Goal: Information Seeking & Learning: Find specific page/section

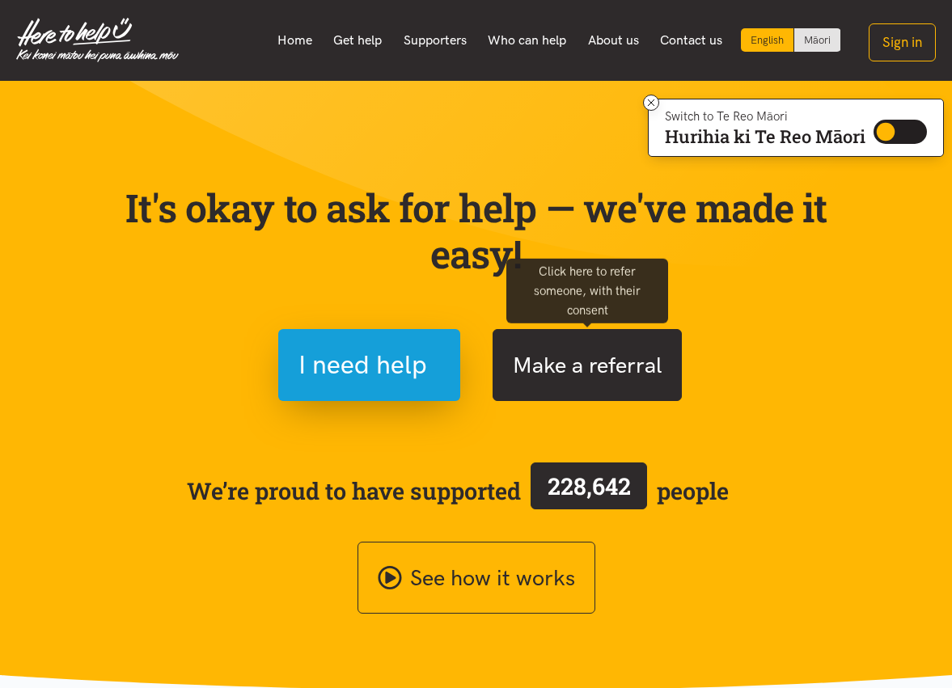
click at [585, 353] on button "Make a referral" at bounding box center [587, 365] width 189 height 72
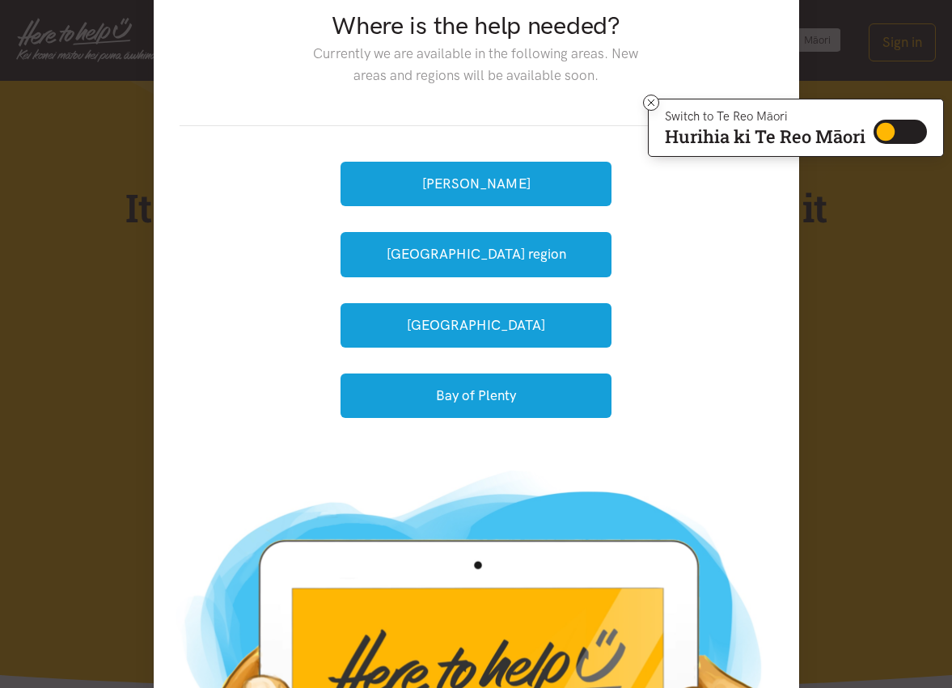
scroll to position [85, 0]
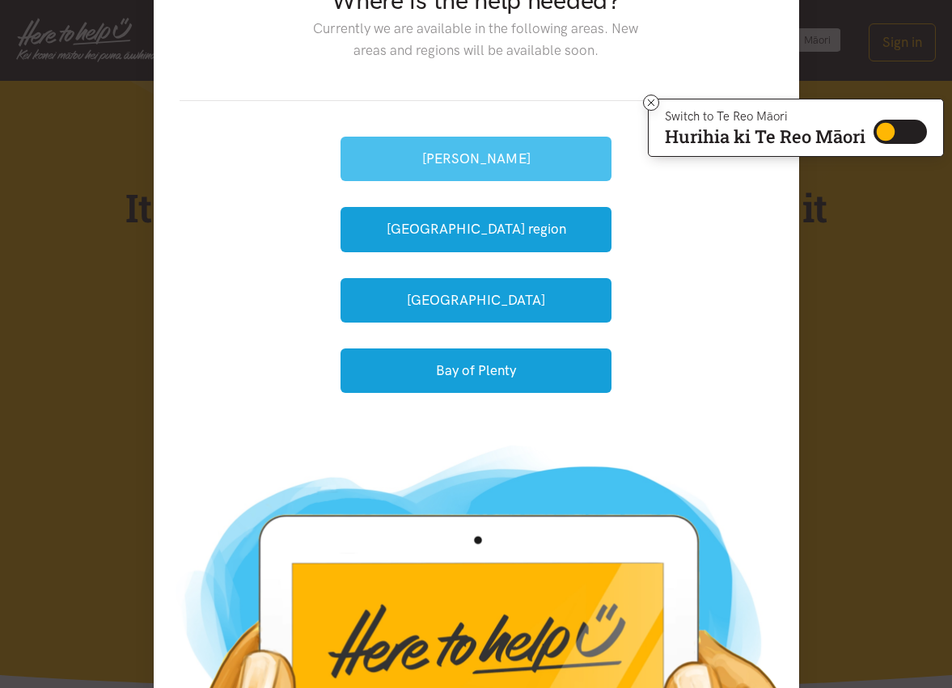
click at [504, 160] on button "[PERSON_NAME]" at bounding box center [476, 159] width 271 height 44
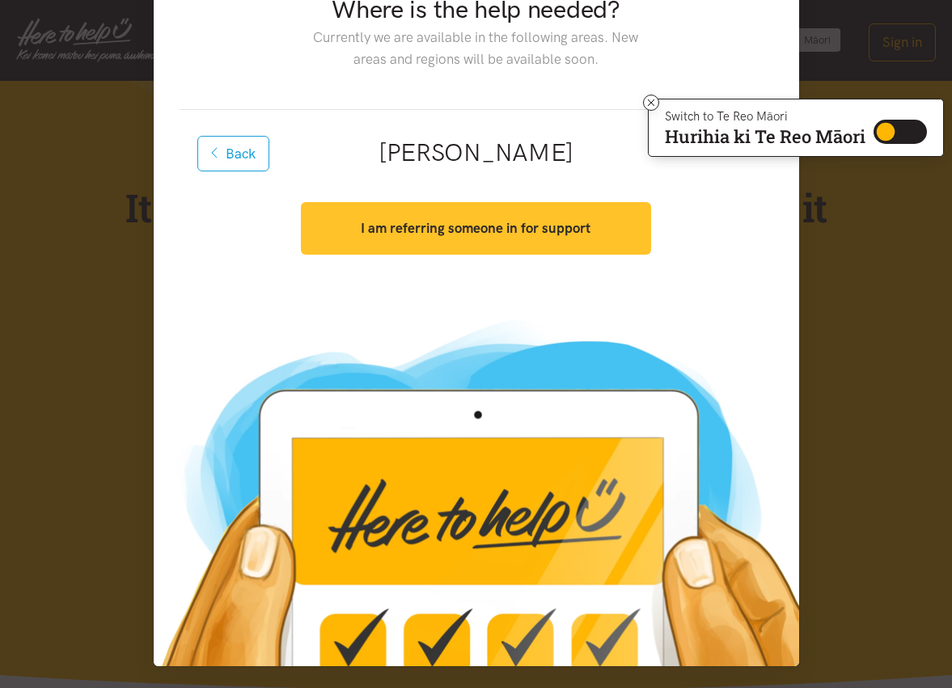
click at [480, 233] on strong "I am referring someone in for support" at bounding box center [476, 228] width 230 height 16
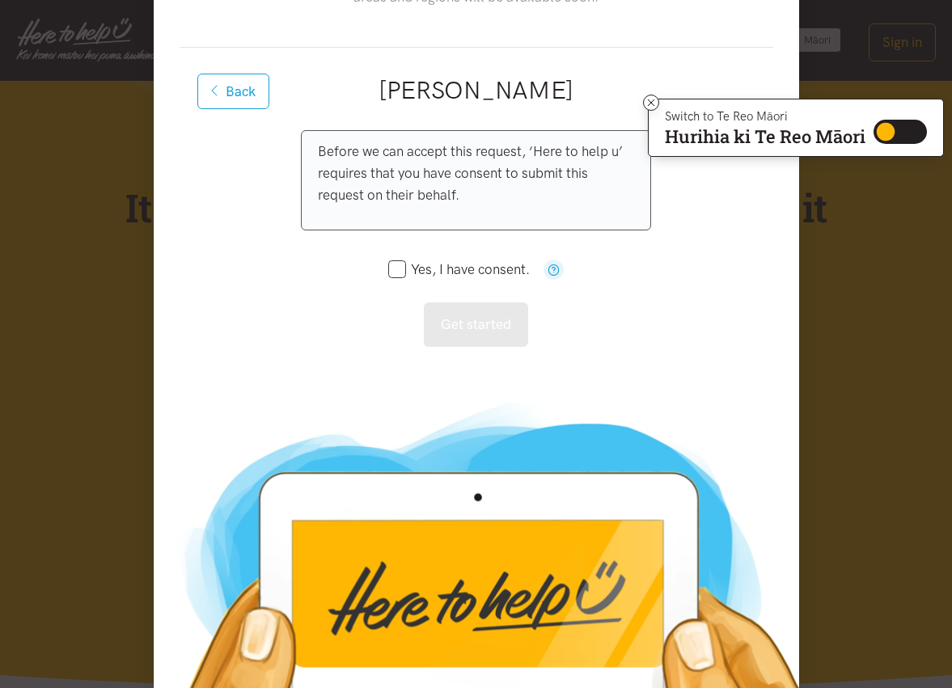
scroll to position [141, 0]
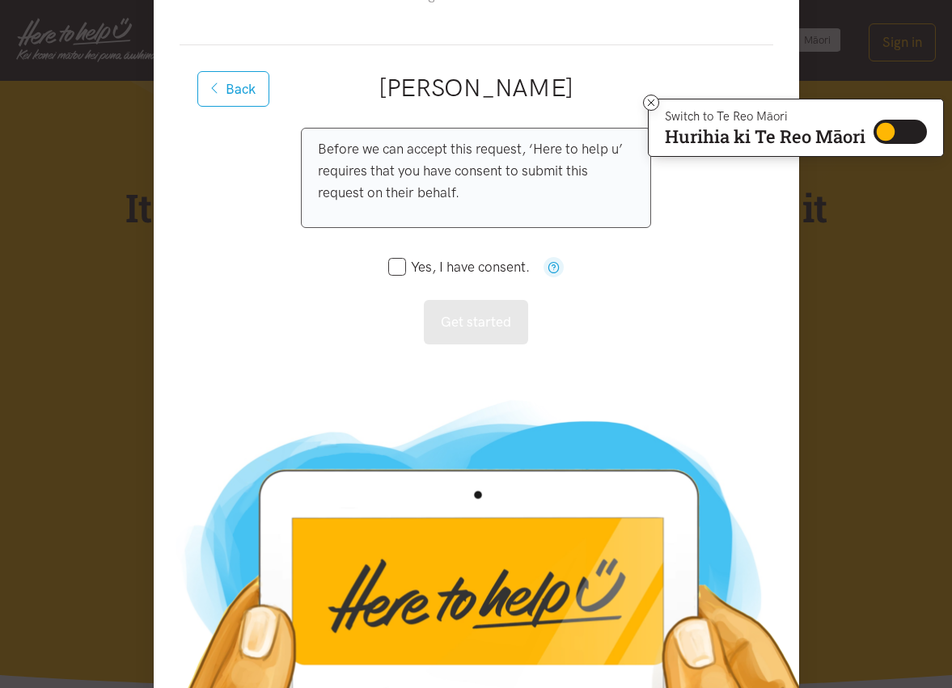
click at [405, 267] on input "Yes, I have consent." at bounding box center [459, 267] width 142 height 14
checkbox input "true"
click at [489, 315] on button "Get started" at bounding box center [476, 322] width 104 height 44
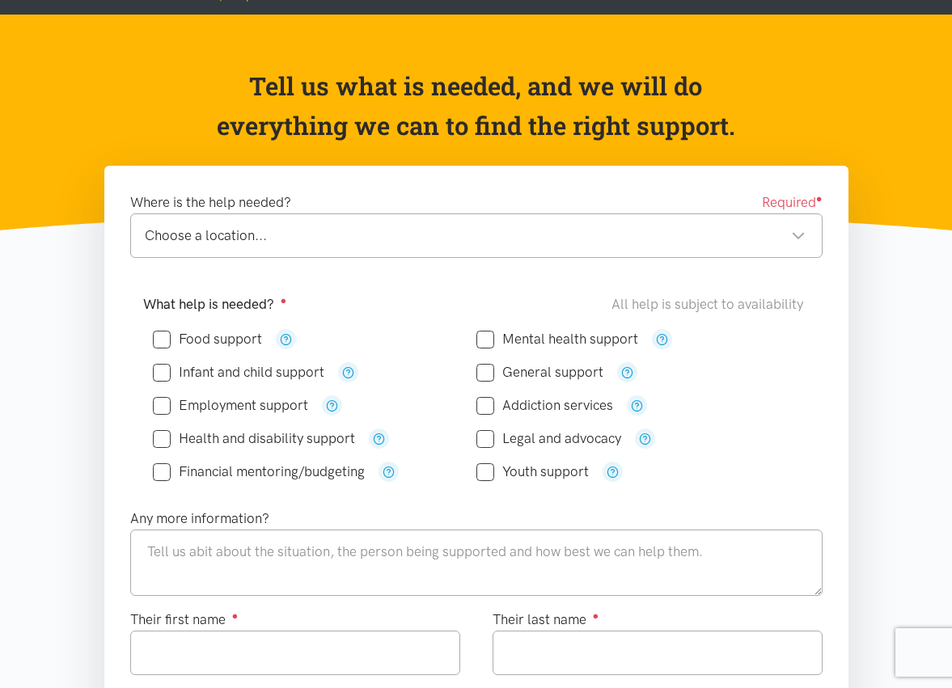
scroll to position [107, 0]
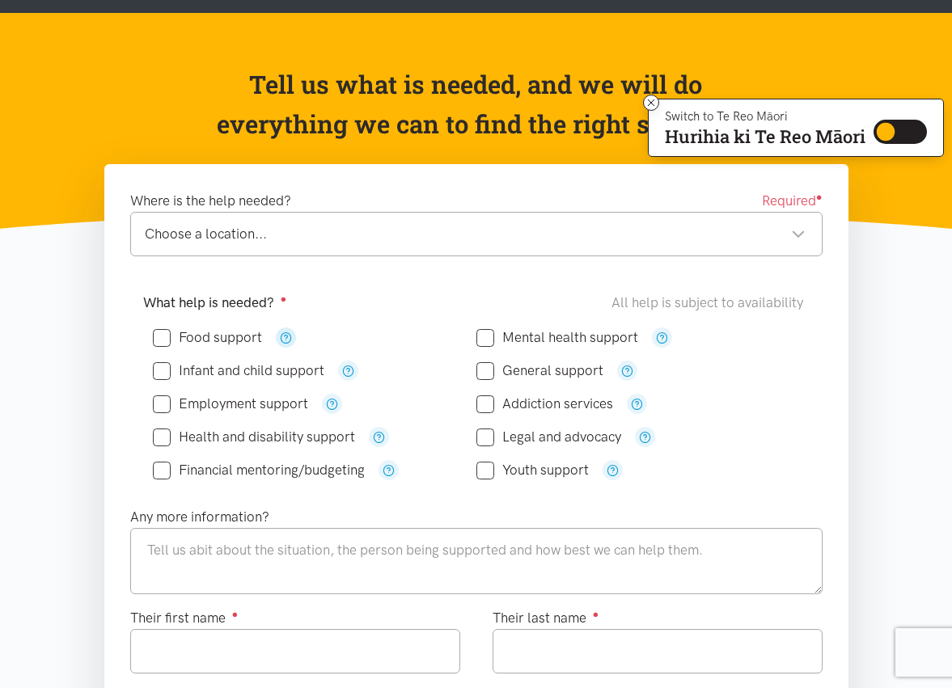
click at [282, 332] on icon "button" at bounding box center [286, 338] width 12 height 12
click at [290, 333] on icon "button" at bounding box center [286, 338] width 12 height 12
click at [655, 103] on button at bounding box center [651, 103] width 16 height 16
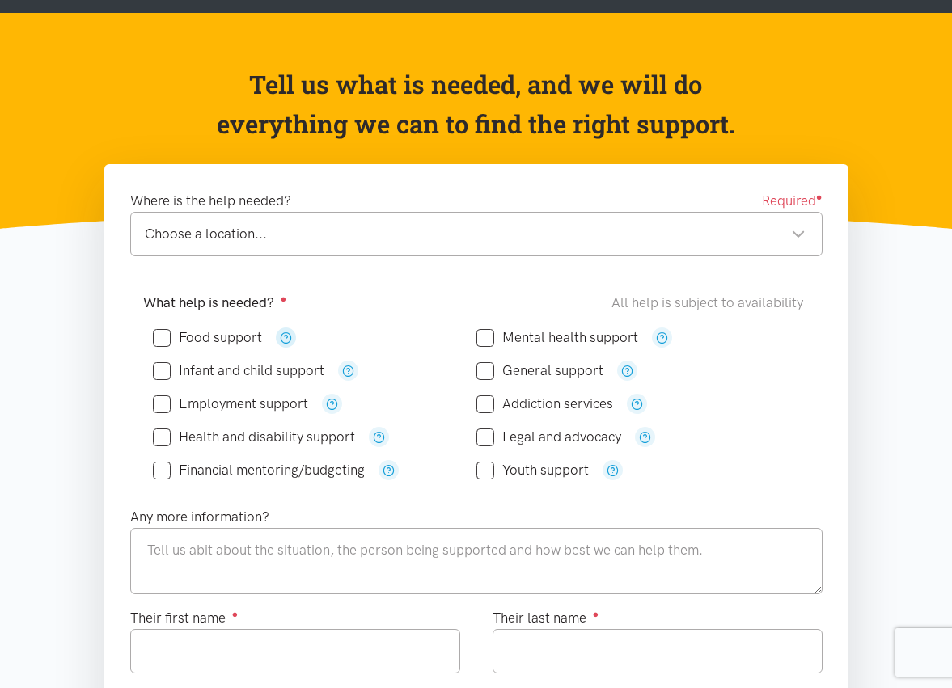
click at [286, 336] on icon "button" at bounding box center [286, 338] width 12 height 12
click at [352, 372] on icon "button" at bounding box center [348, 371] width 12 height 12
click at [330, 400] on icon "button" at bounding box center [332, 404] width 12 height 12
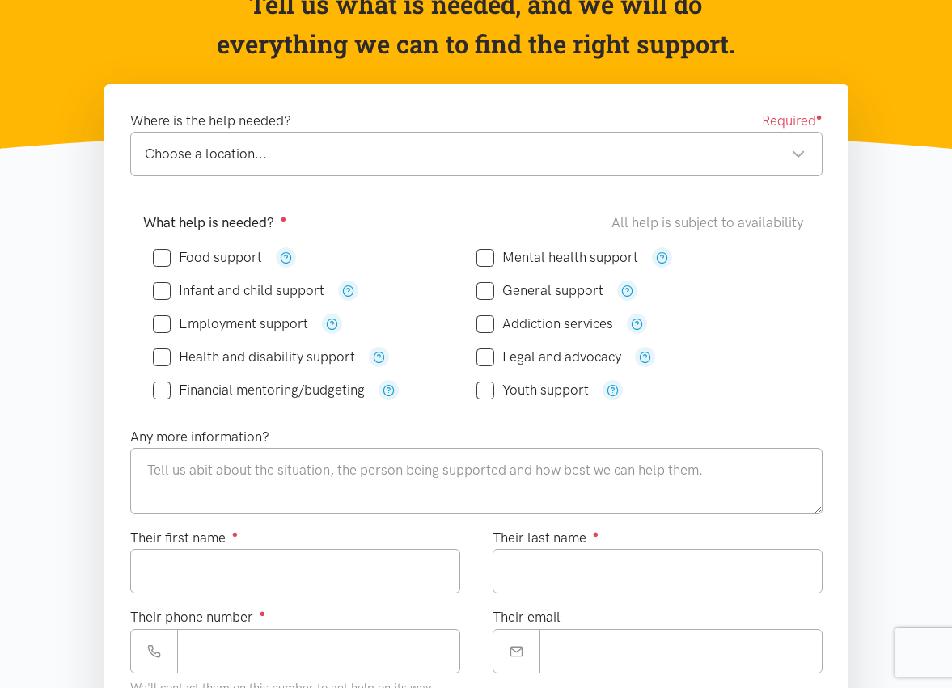
scroll to position [185, 0]
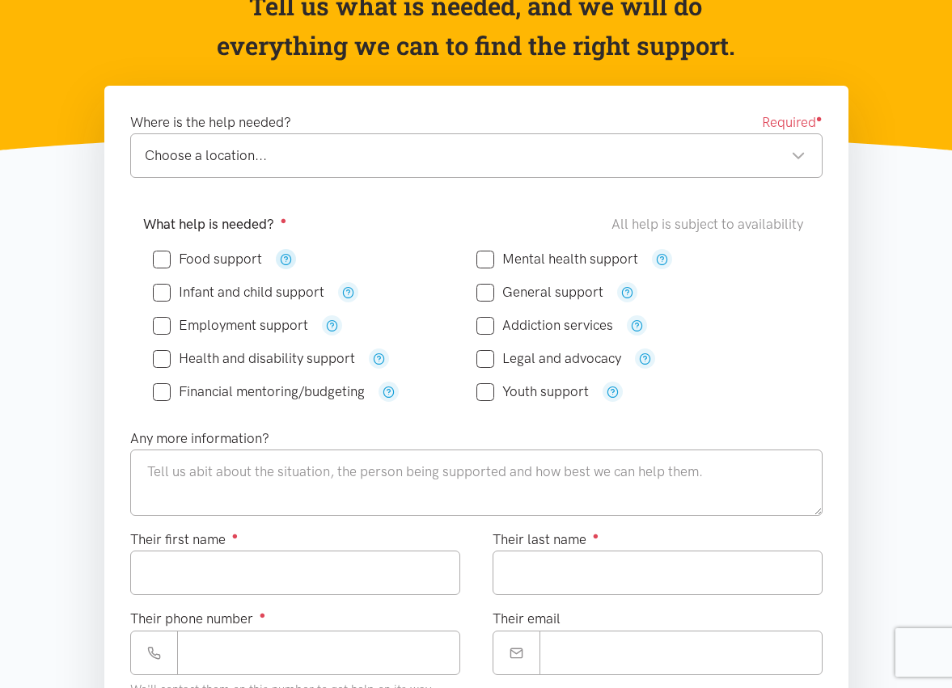
click at [284, 257] on icon "button" at bounding box center [286, 259] width 12 height 12
click at [359, 163] on div "Choose a location..." at bounding box center [475, 156] width 661 height 22
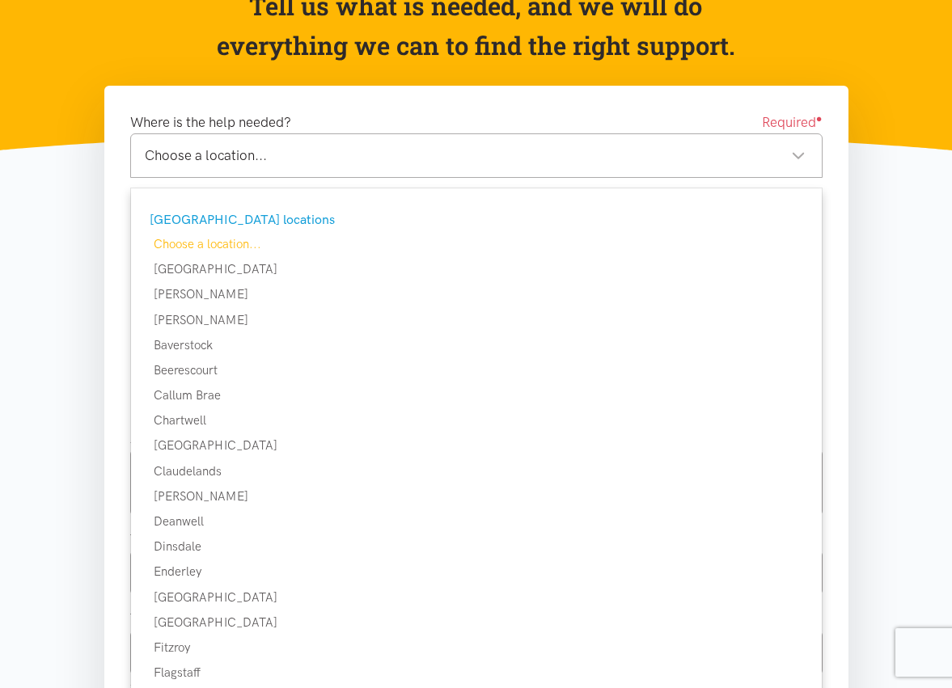
click at [359, 163] on div "Choose a location..." at bounding box center [475, 156] width 661 height 22
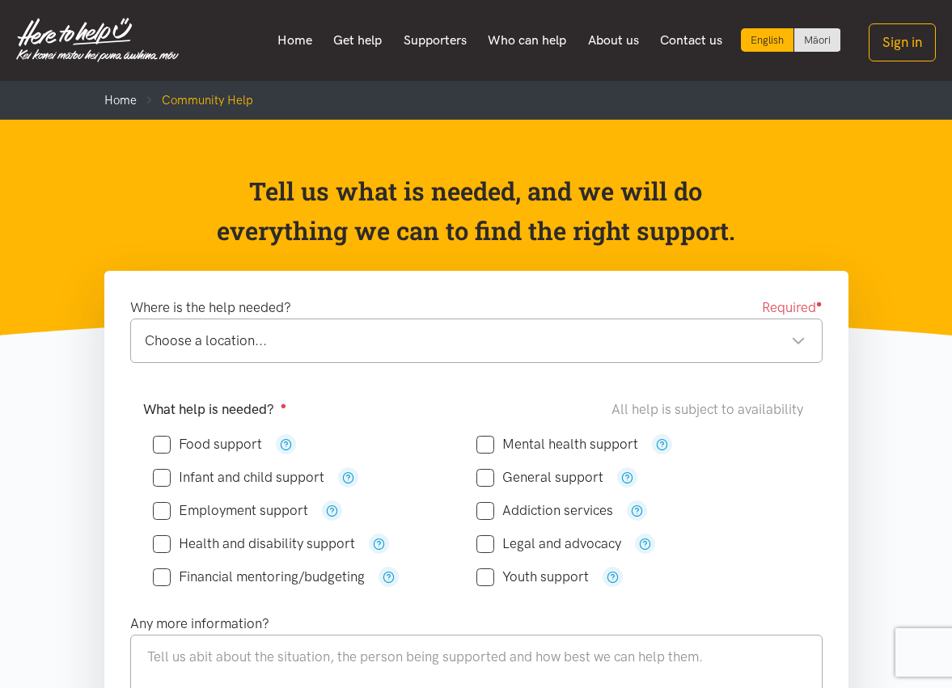
scroll to position [0, 0]
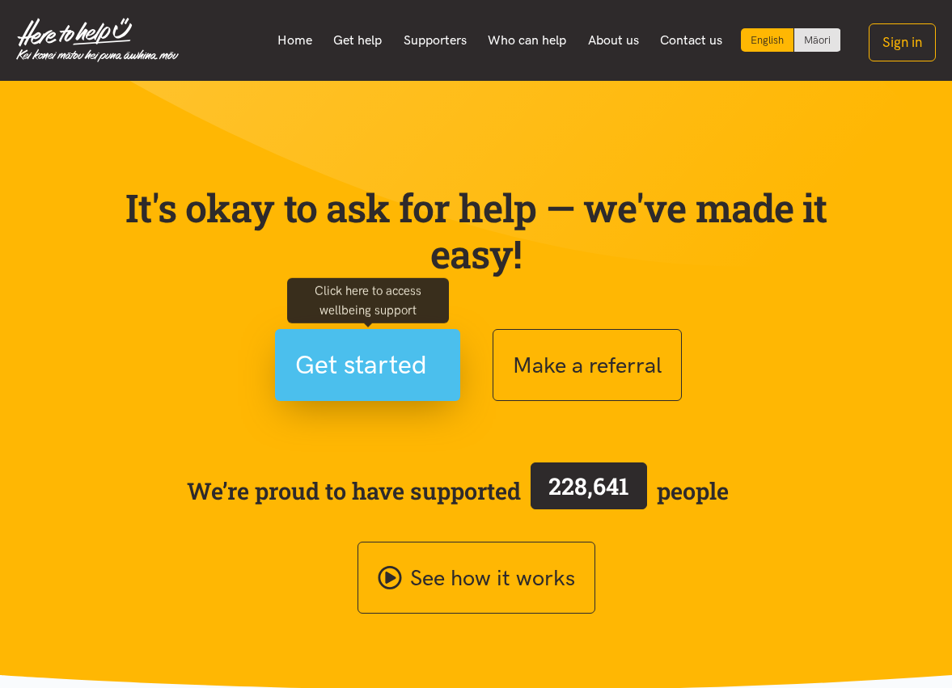
click at [323, 353] on span "Get started" at bounding box center [361, 365] width 132 height 41
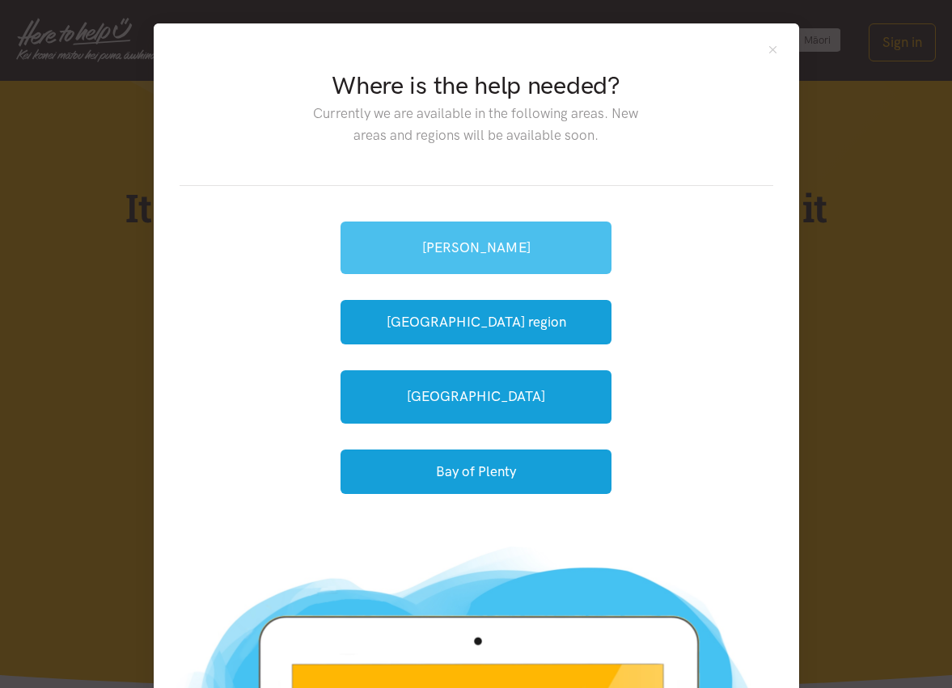
click at [437, 244] on link "[PERSON_NAME]" at bounding box center [476, 248] width 271 height 53
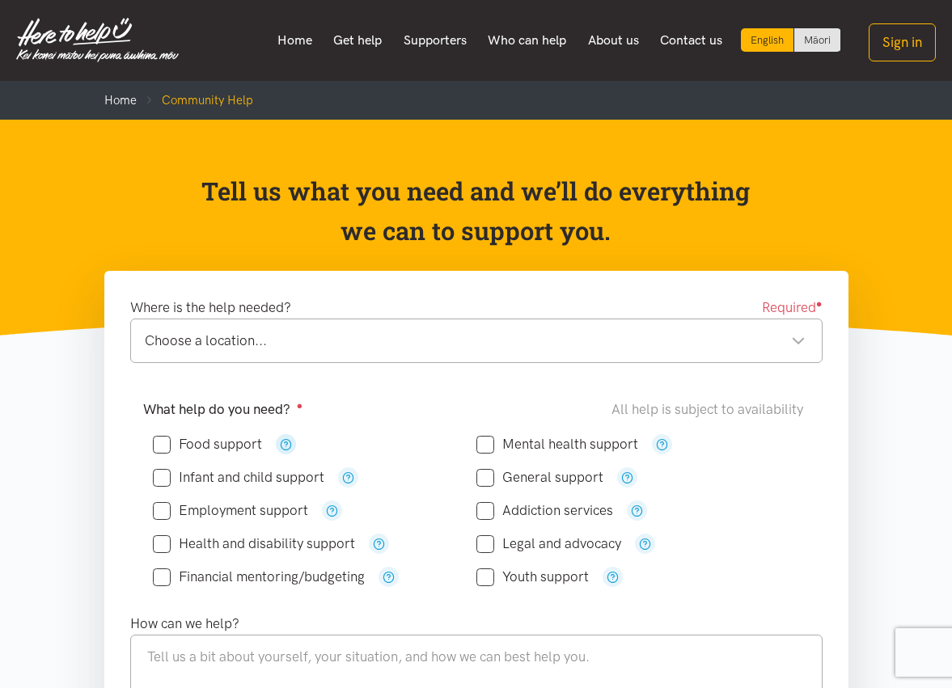
click at [289, 440] on icon "button" at bounding box center [286, 444] width 12 height 12
click at [353, 473] on icon "button" at bounding box center [348, 478] width 12 height 12
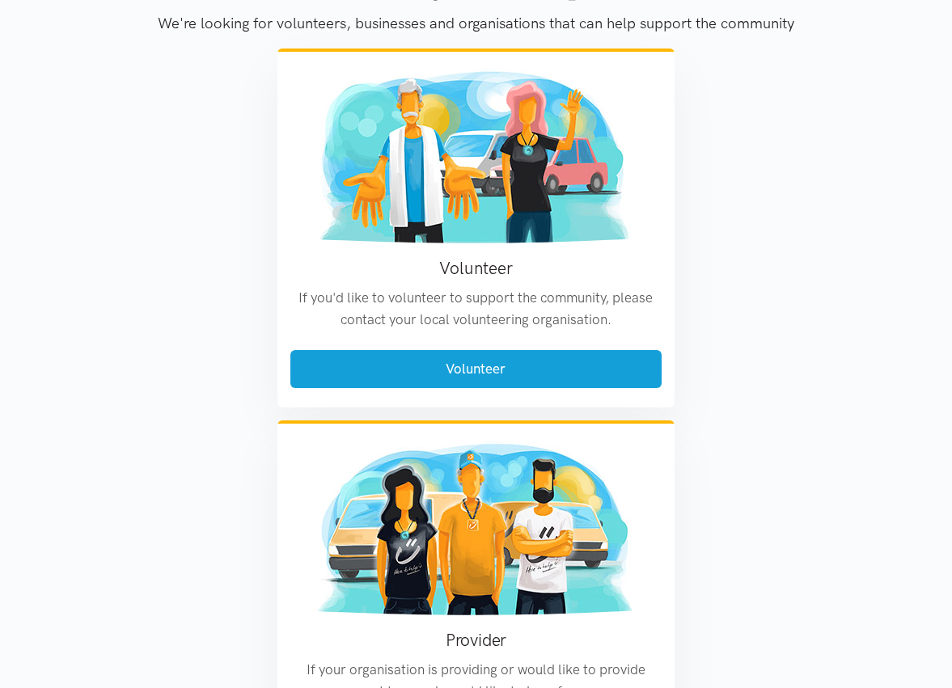
scroll to position [1927, 0]
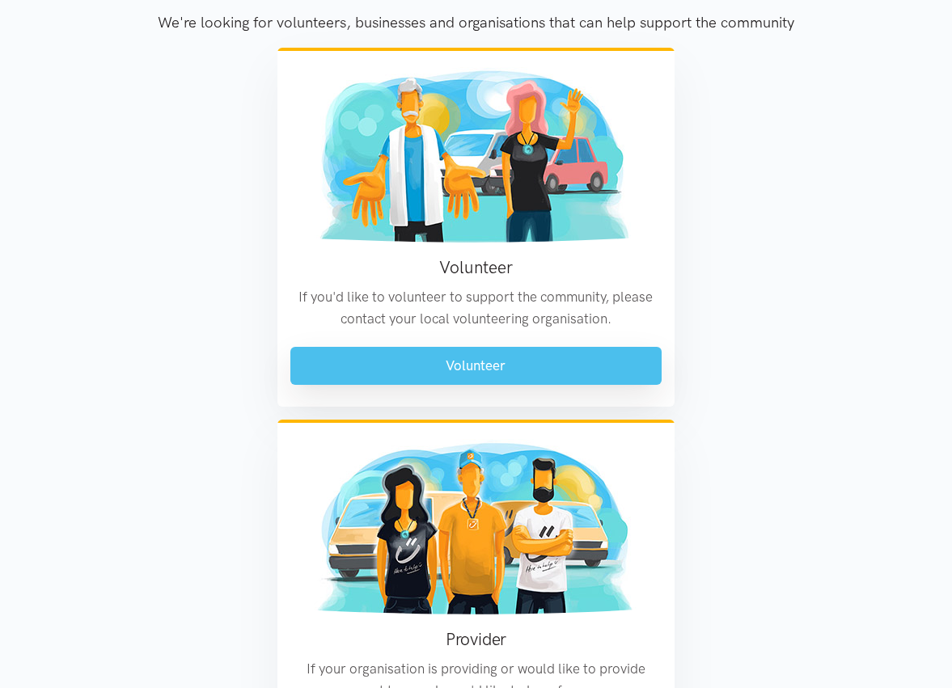
click at [401, 360] on link "Volunteer" at bounding box center [476, 366] width 372 height 38
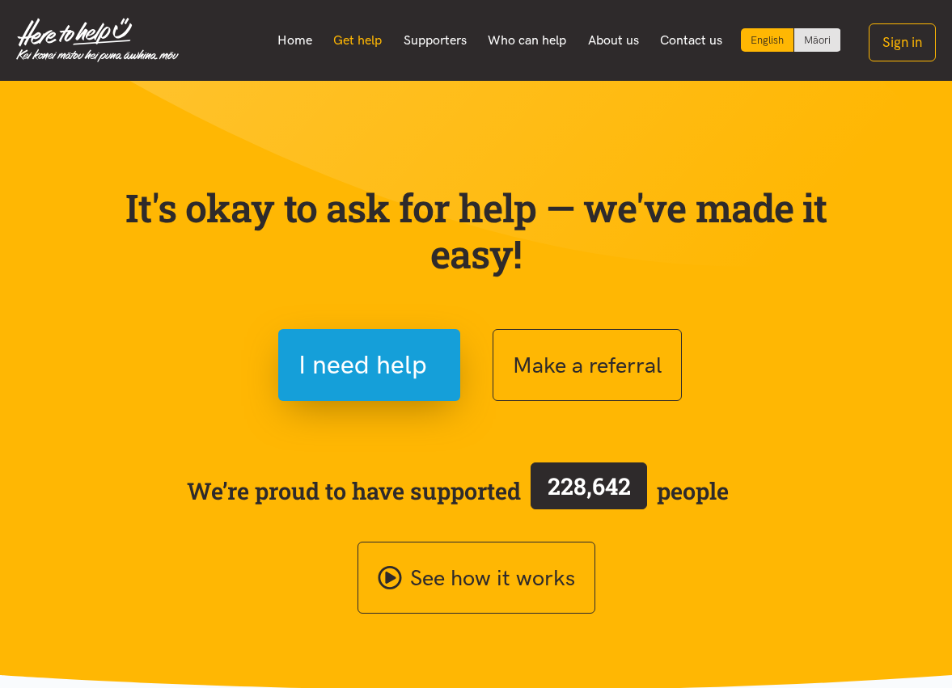
click at [355, 41] on link "Get help" at bounding box center [358, 40] width 70 height 34
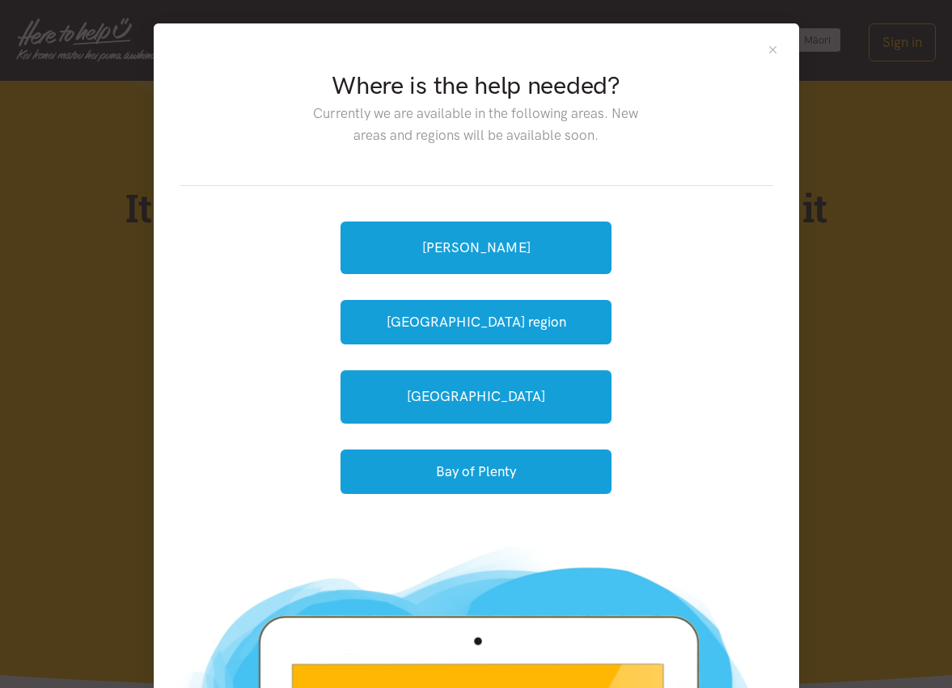
click at [776, 49] on button "Close" at bounding box center [773, 50] width 14 height 14
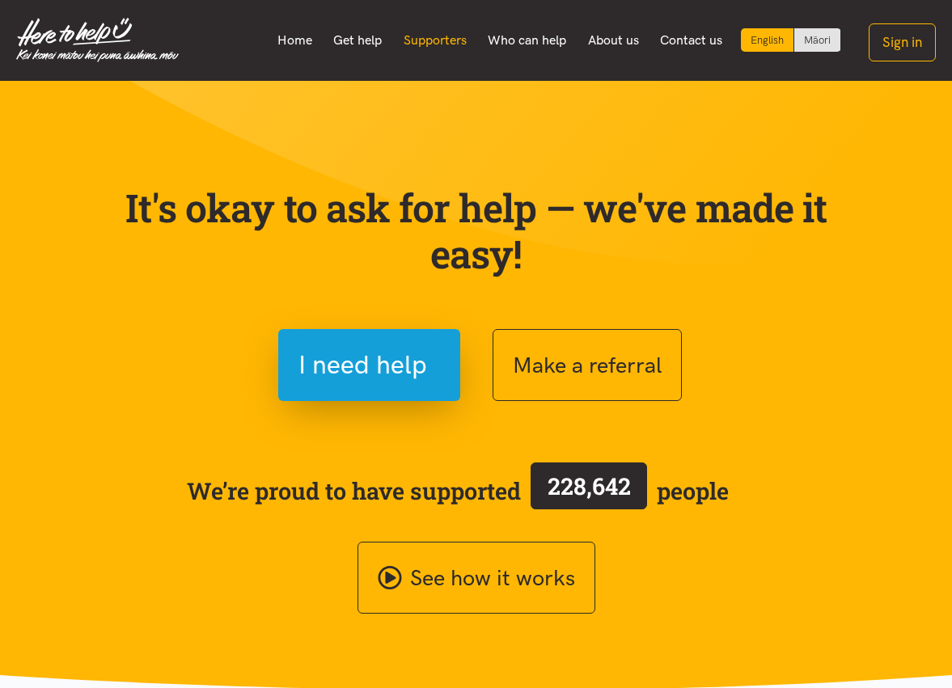
click at [435, 44] on link "Supporters" at bounding box center [434, 40] width 85 height 34
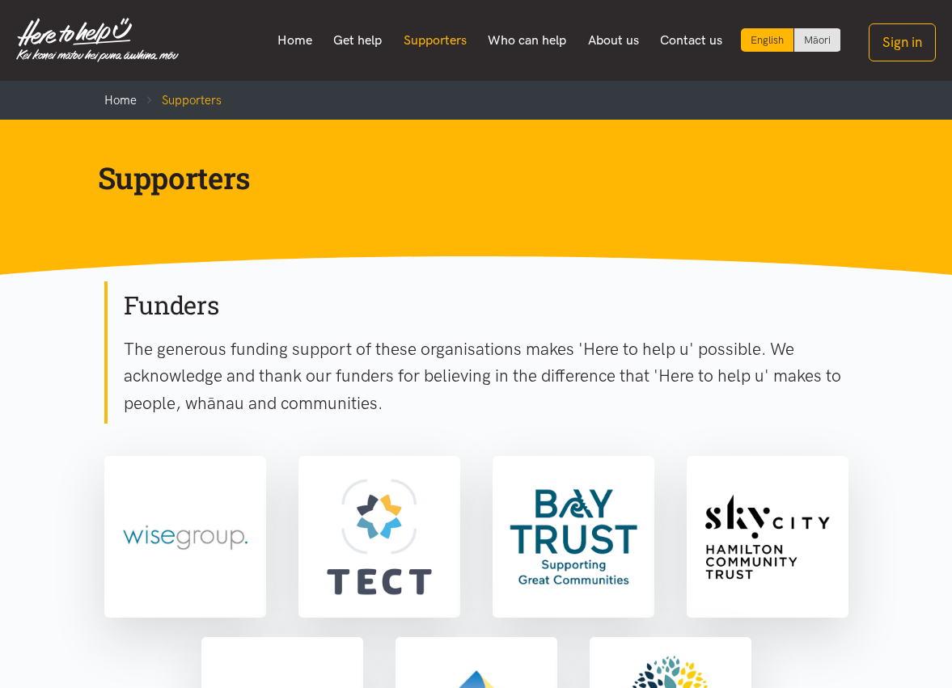
click at [454, 39] on link "Supporters" at bounding box center [434, 40] width 85 height 34
click at [510, 40] on link "Who can help" at bounding box center [527, 40] width 100 height 34
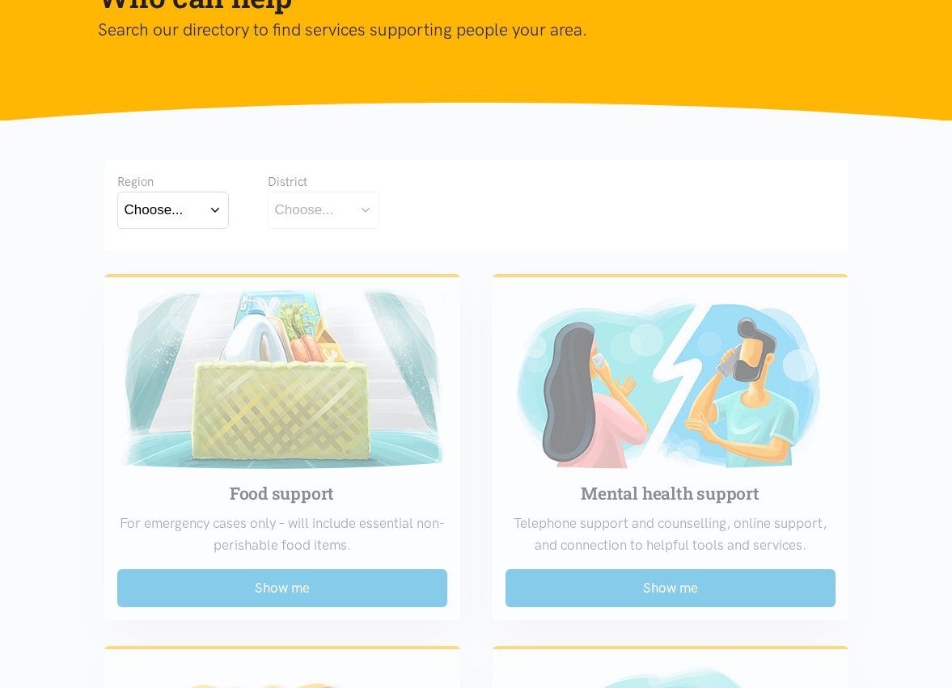
scroll to position [176, 0]
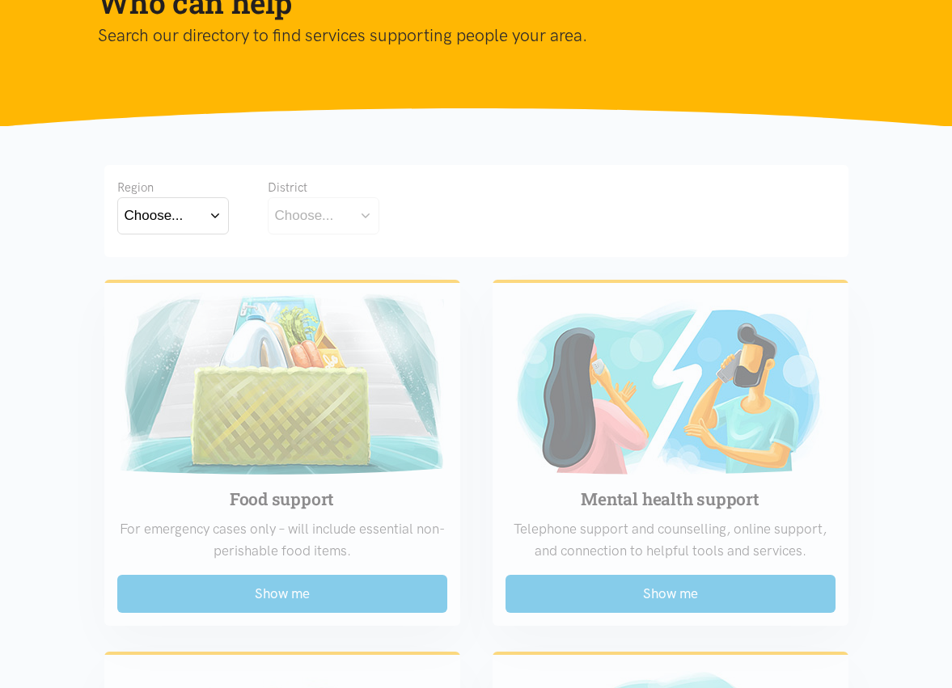
click at [195, 214] on button "Choose..." at bounding box center [173, 215] width 112 height 36
click at [186, 283] on div "[GEOGRAPHIC_DATA]" at bounding box center [173, 287] width 97 height 20
click at [177, 284] on label "[GEOGRAPHIC_DATA]" at bounding box center [173, 287] width 97 height 20
click at [0, 0] on input "[GEOGRAPHIC_DATA]" at bounding box center [0, 0] width 0 height 0
click at [323, 219] on div "Choose..." at bounding box center [304, 216] width 59 height 22
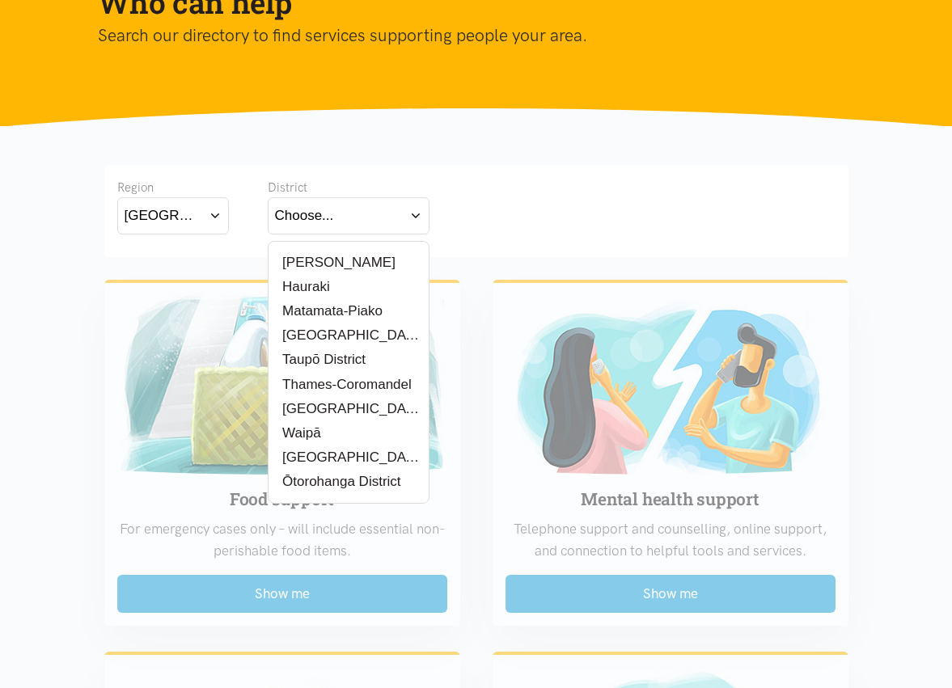
click at [321, 259] on label "[PERSON_NAME]" at bounding box center [335, 262] width 121 height 20
click at [0, 0] on input "[PERSON_NAME]" at bounding box center [0, 0] width 0 height 0
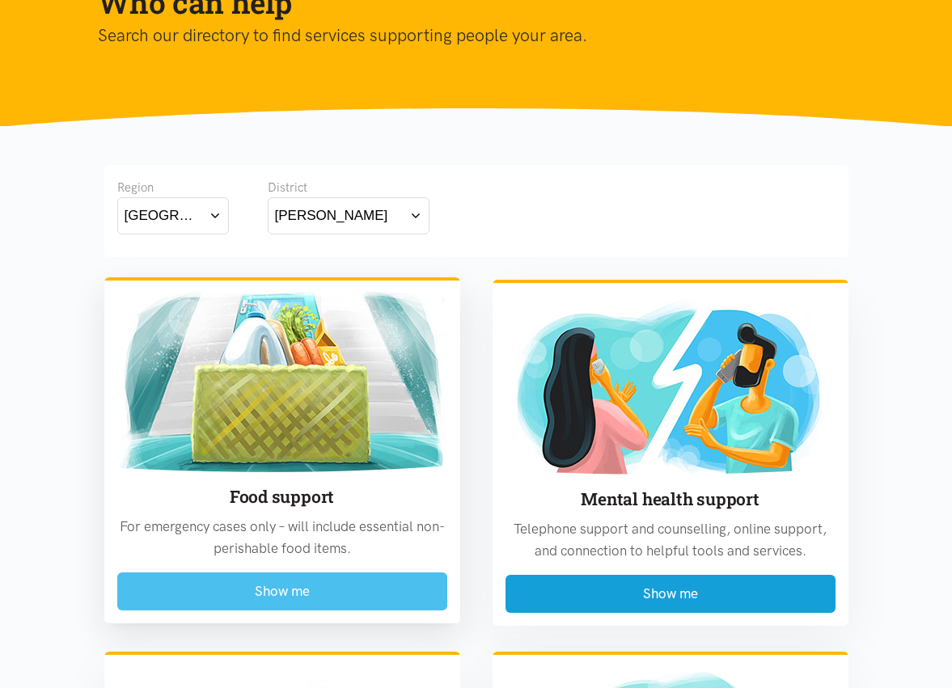
click at [283, 586] on button "Show me" at bounding box center [282, 592] width 330 height 38
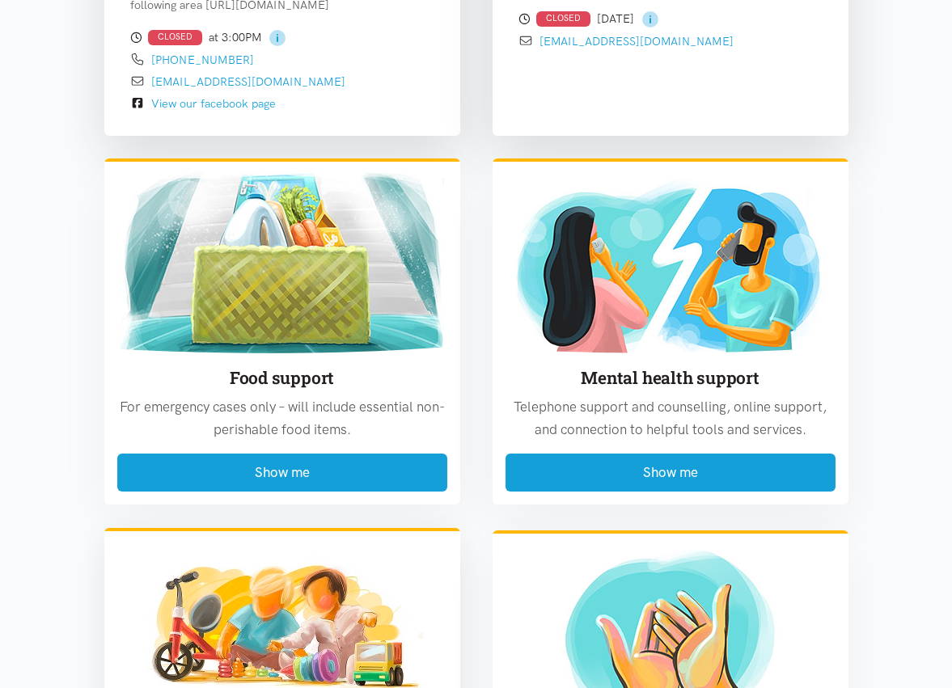
scroll to position [1911, 0]
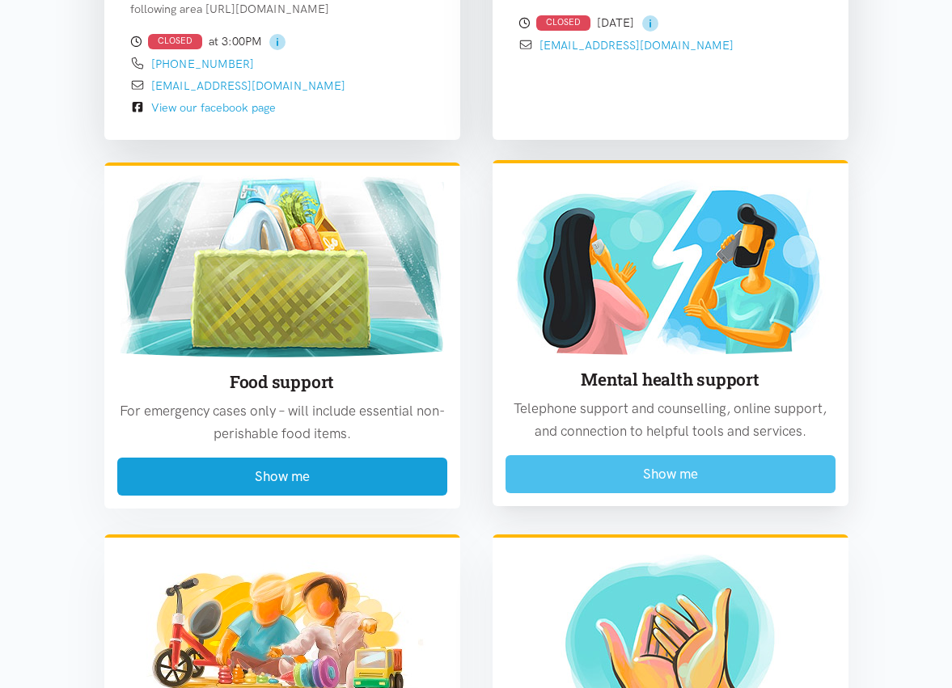
click at [540, 486] on button "Show me" at bounding box center [671, 474] width 330 height 38
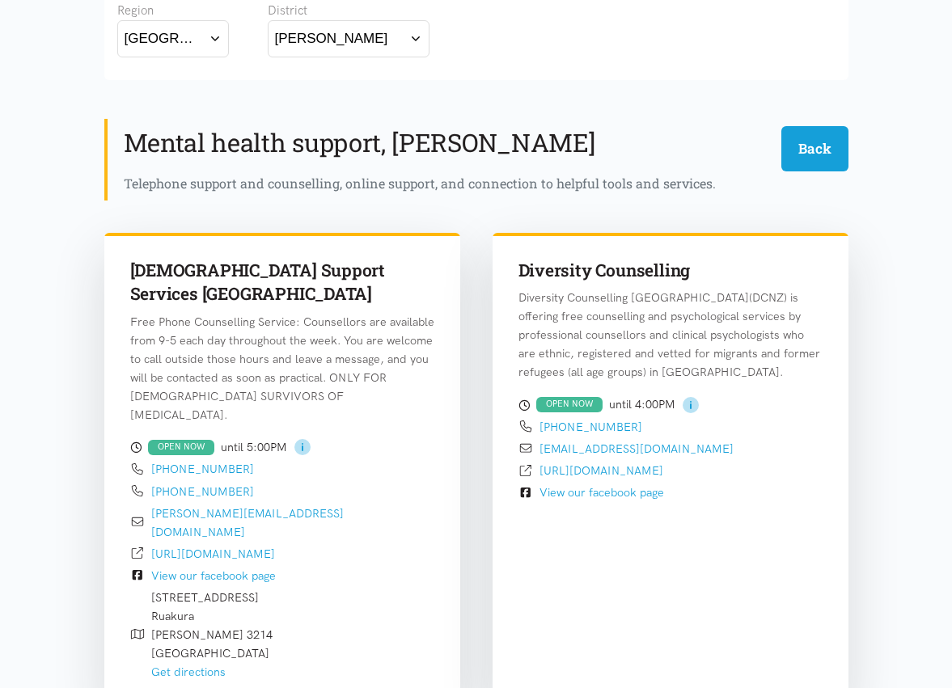
scroll to position [343, 0]
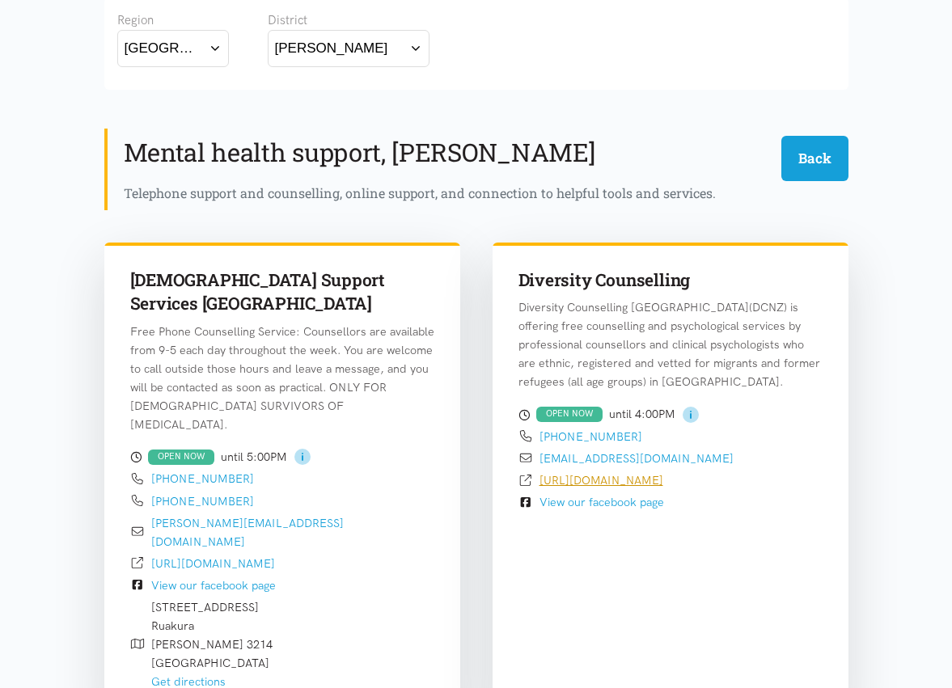
click at [610, 479] on link "[URL][DOMAIN_NAME]" at bounding box center [602, 480] width 124 height 15
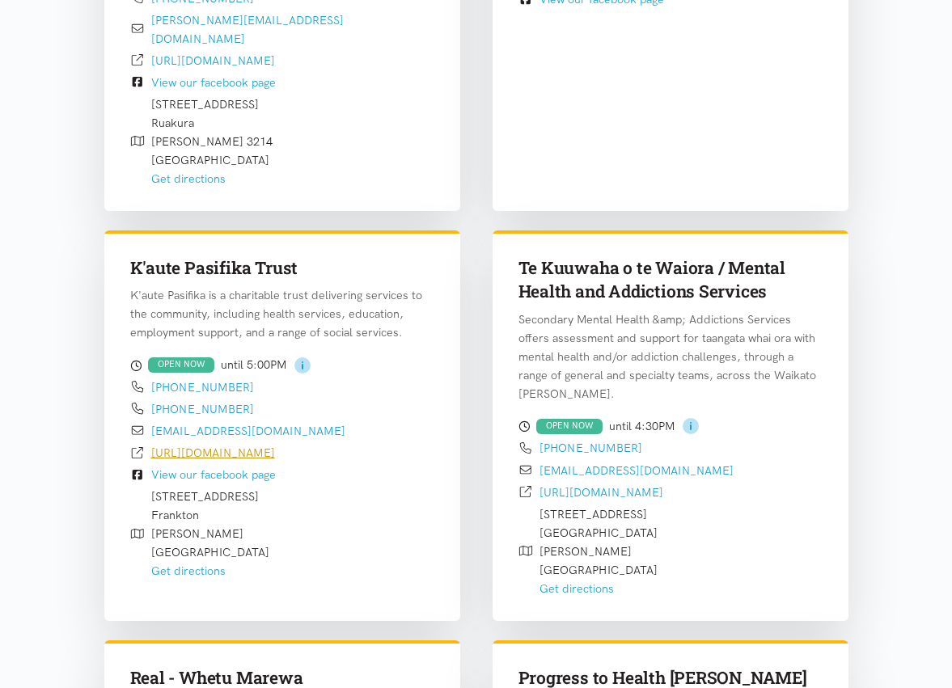
scroll to position [845, 0]
click at [252, 446] on link "[URL][DOMAIN_NAME]" at bounding box center [213, 453] width 124 height 15
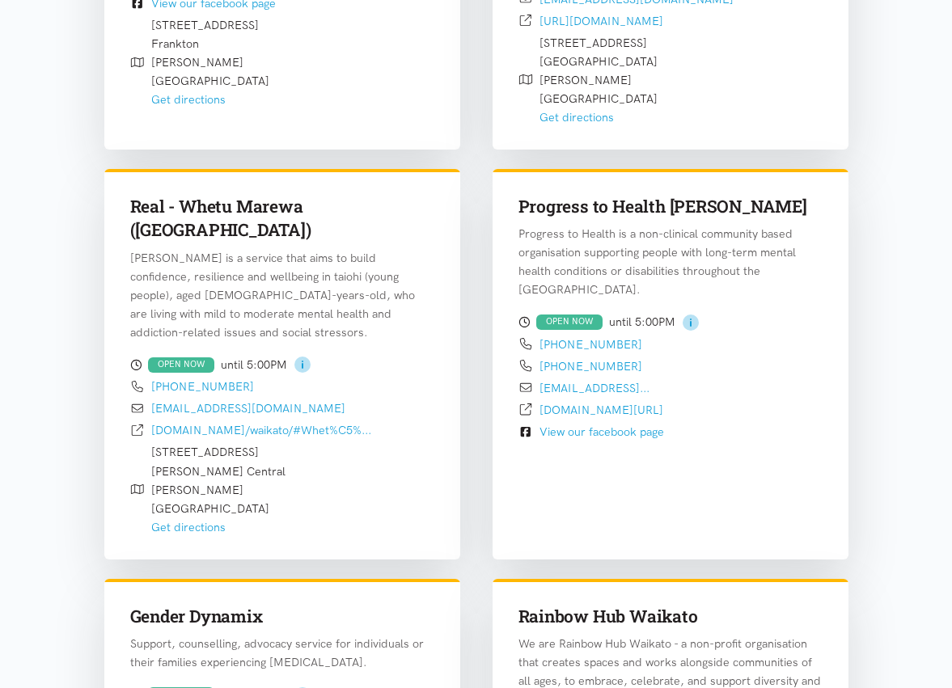
scroll to position [1318, 0]
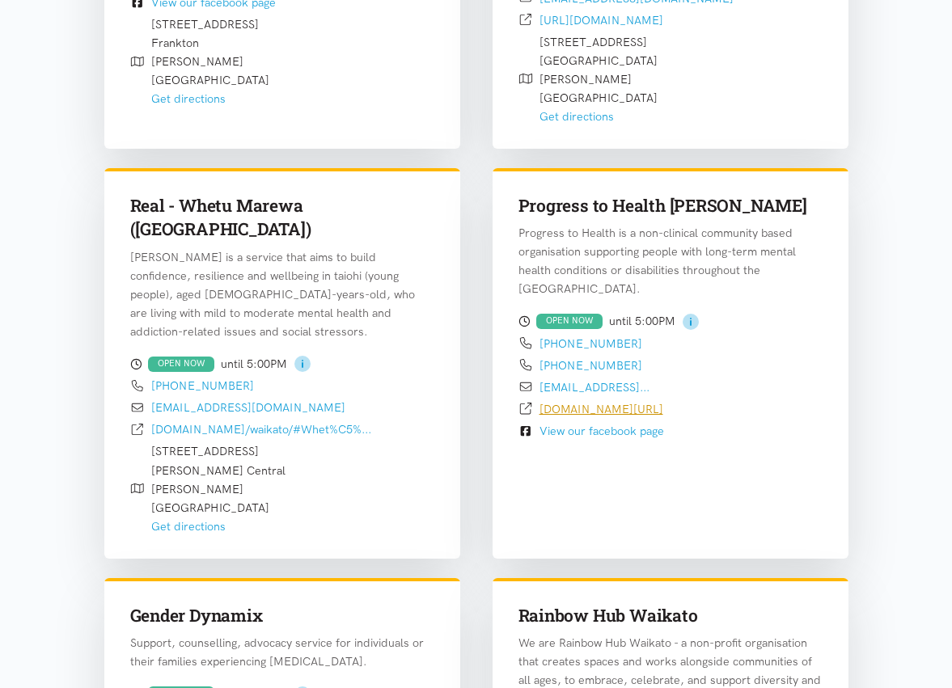
click at [590, 402] on link "[DOMAIN_NAME][URL]" at bounding box center [602, 409] width 124 height 15
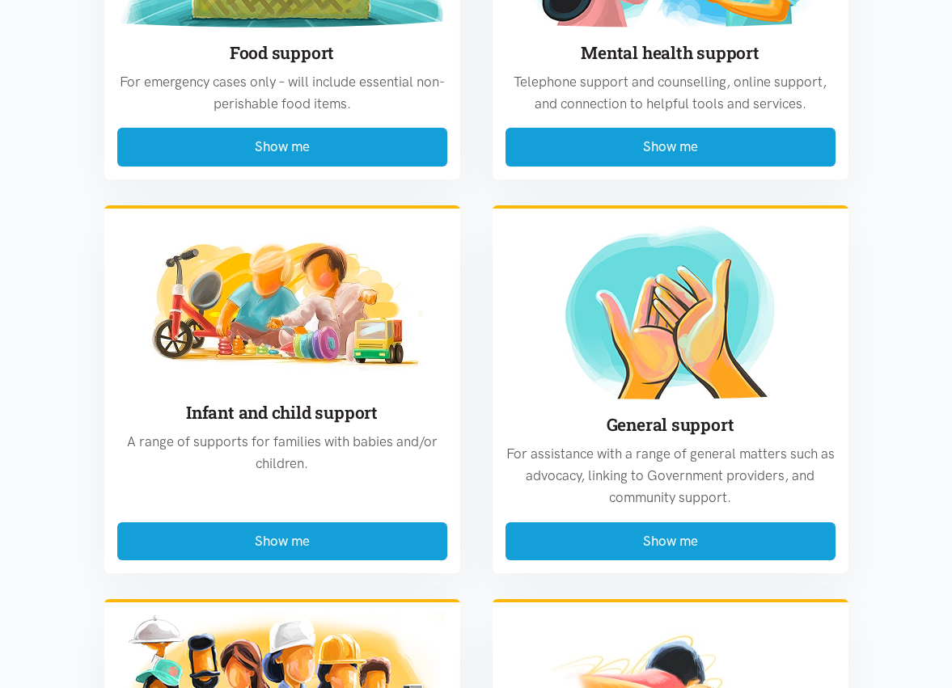
scroll to position [4113, 0]
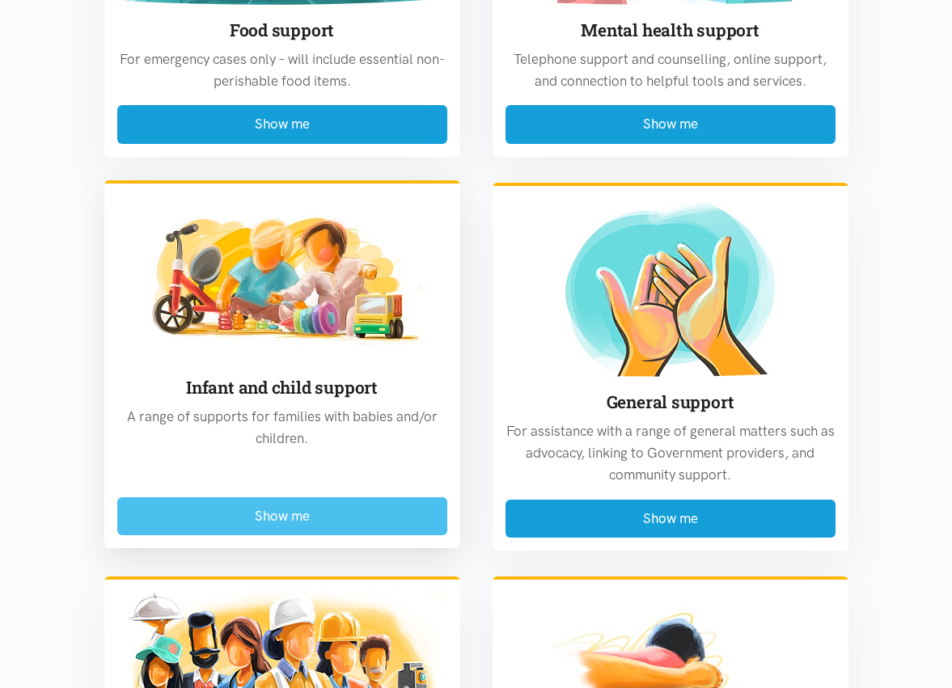
click at [341, 497] on button "Show me" at bounding box center [282, 516] width 330 height 38
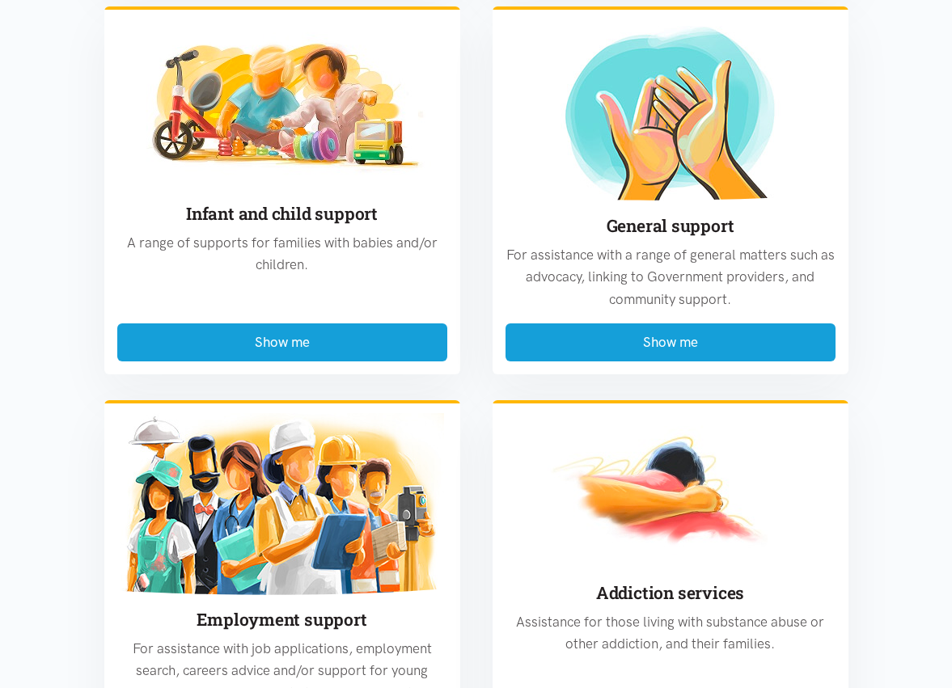
scroll to position [2970, 0]
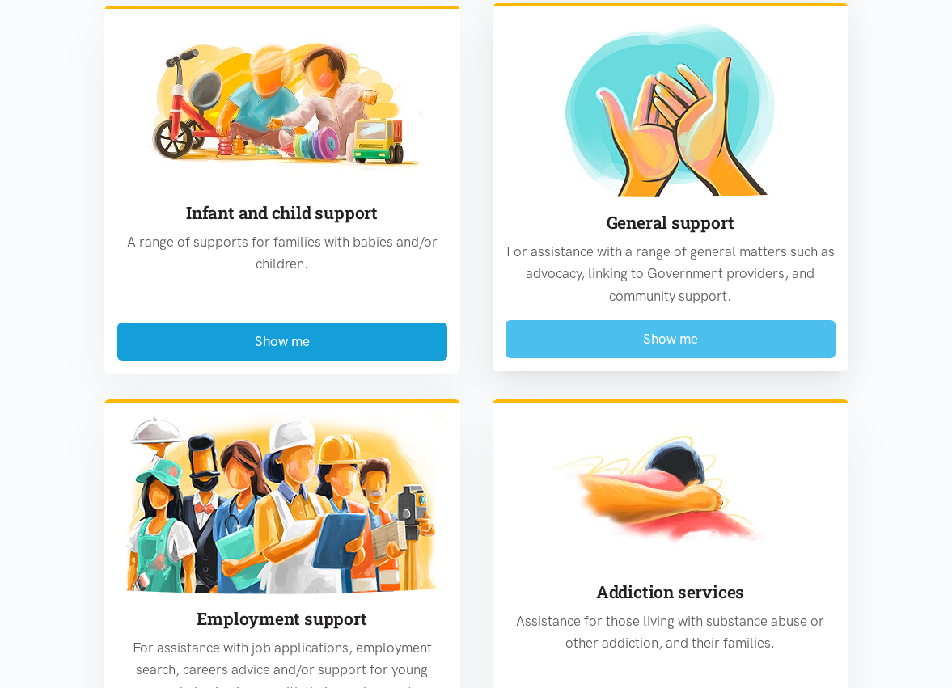
click at [603, 320] on button "Show me" at bounding box center [671, 339] width 330 height 38
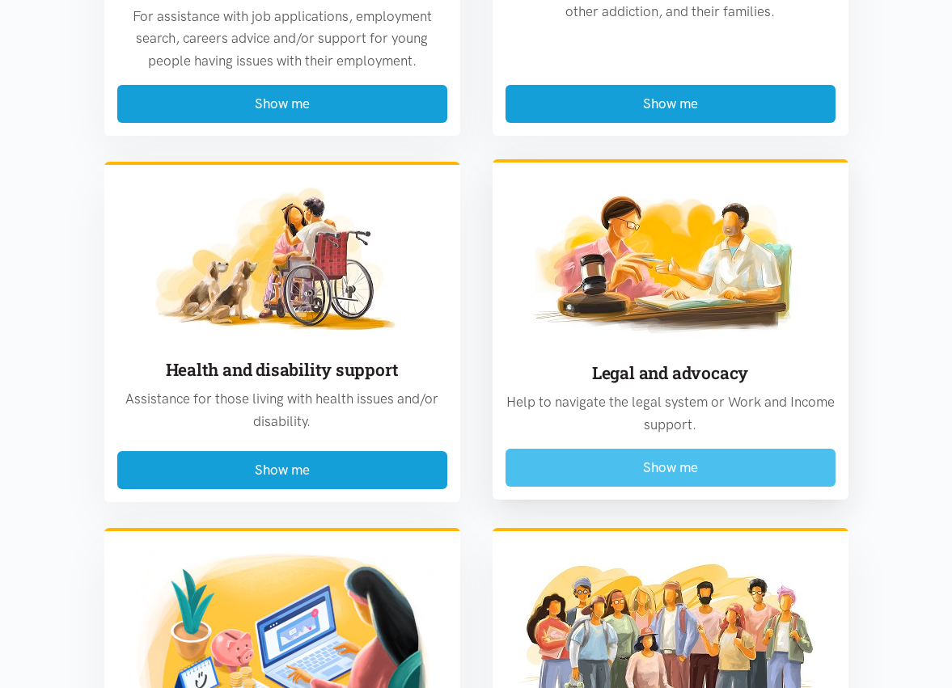
scroll to position [6323, 0]
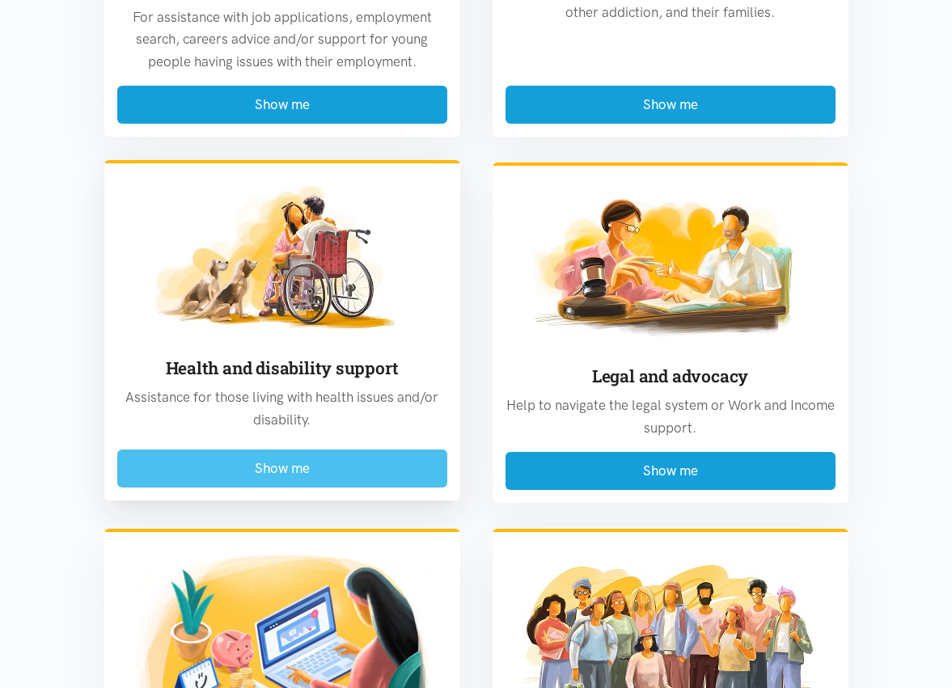
click at [411, 450] on button "Show me" at bounding box center [282, 469] width 330 height 38
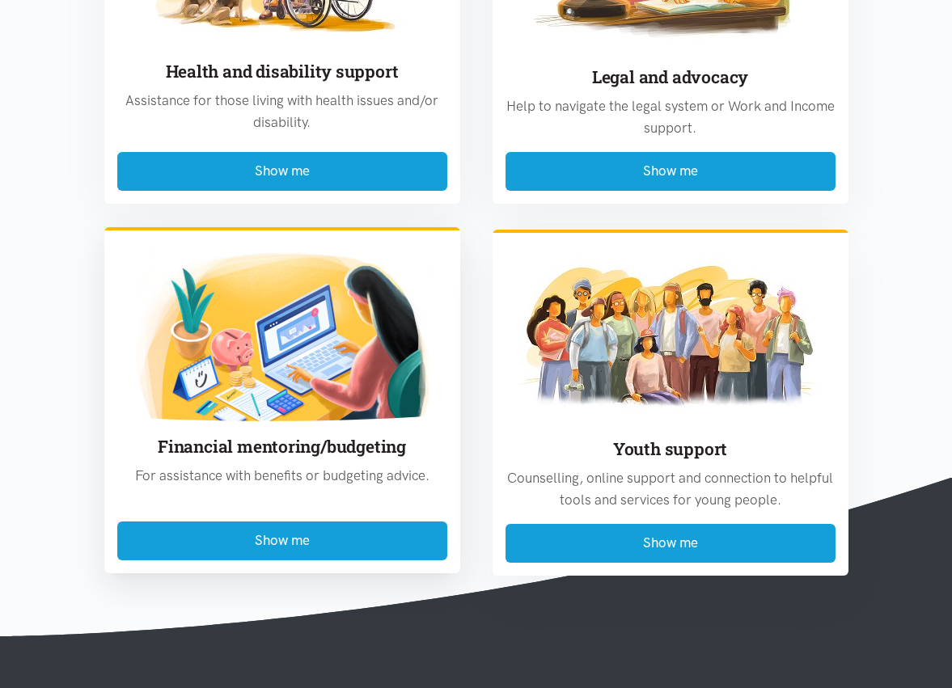
scroll to position [3439, 0]
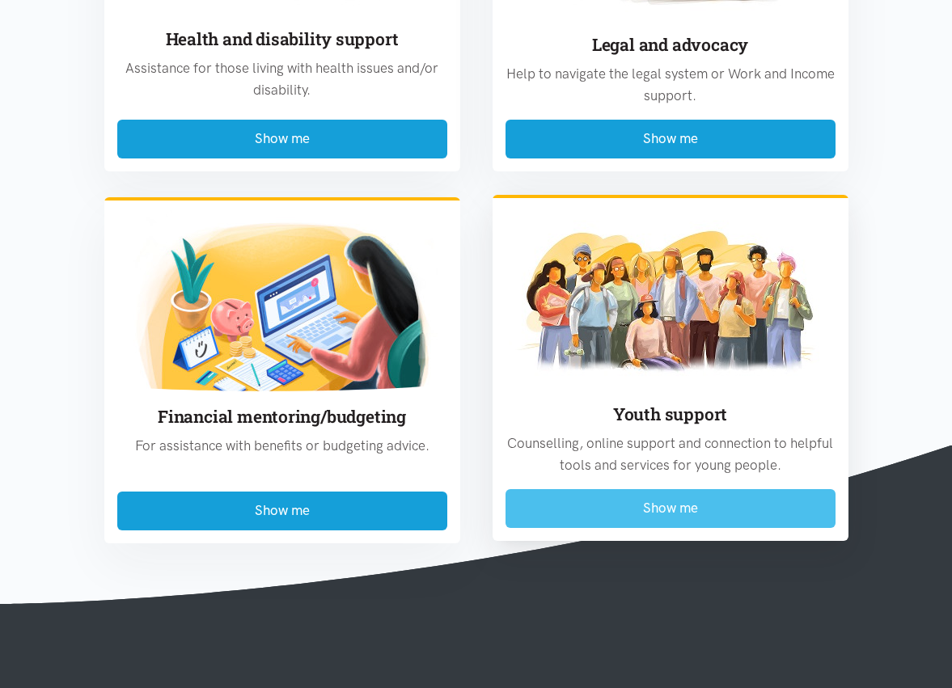
click at [645, 489] on button "Show me" at bounding box center [671, 508] width 330 height 38
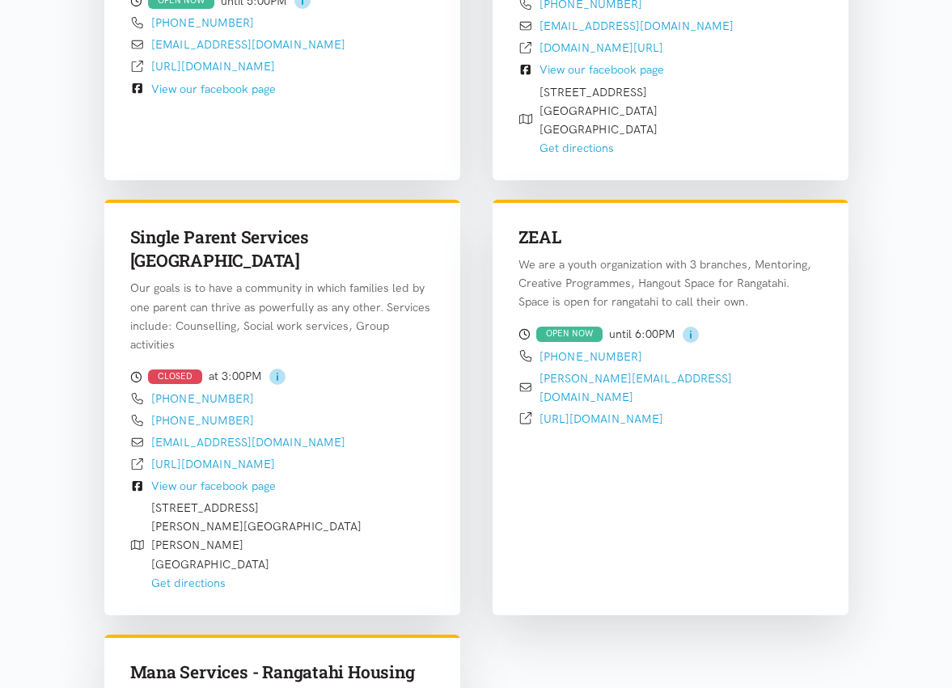
scroll to position [2541, 0]
